Goal: Transaction & Acquisition: Book appointment/travel/reservation

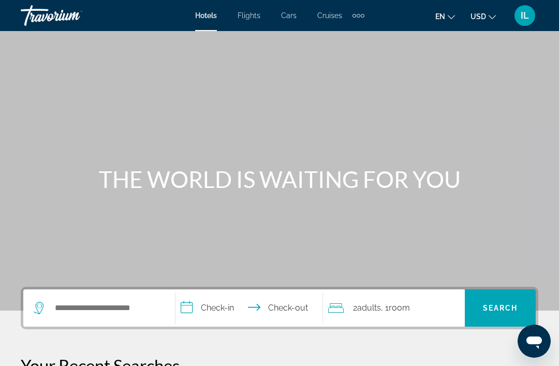
click at [359, 18] on div "Extra navigation items" at bounding box center [359, 16] width 12 height 16
click at [447, 89] on div "Main content" at bounding box center [279, 155] width 559 height 311
click at [333, 17] on span "Cruises" at bounding box center [329, 15] width 25 height 8
